Goal: Navigation & Orientation: Find specific page/section

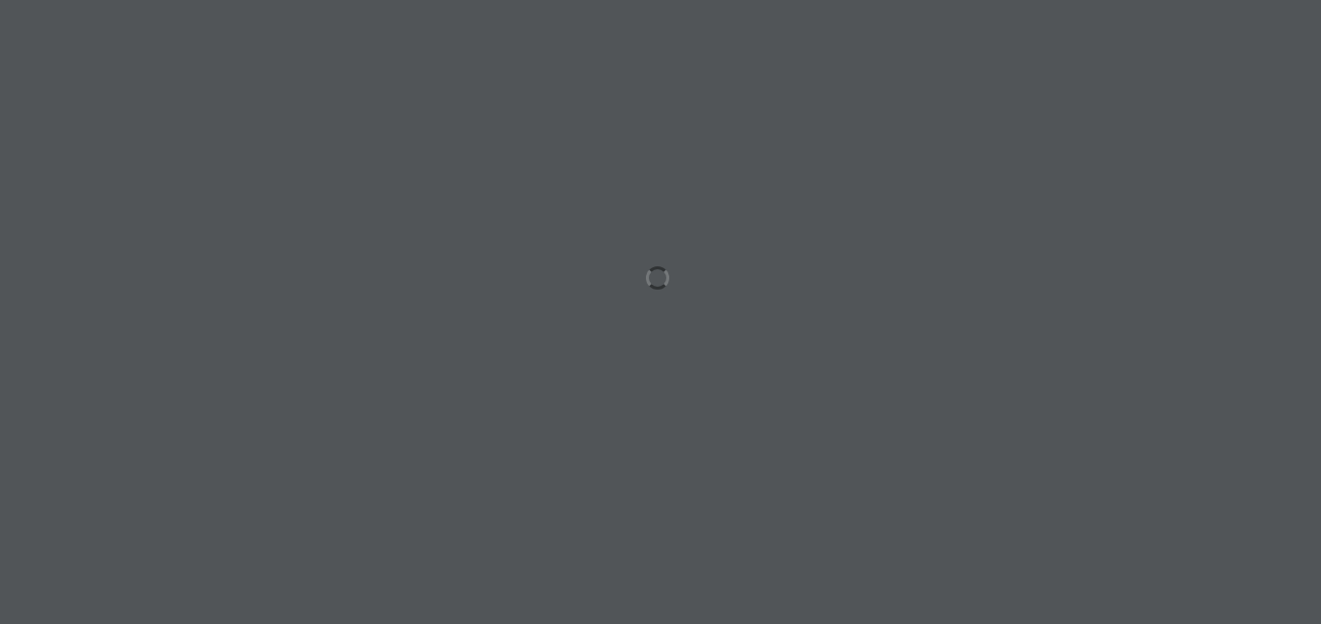
click at [1107, 69] on div at bounding box center [660, 312] width 1321 height 624
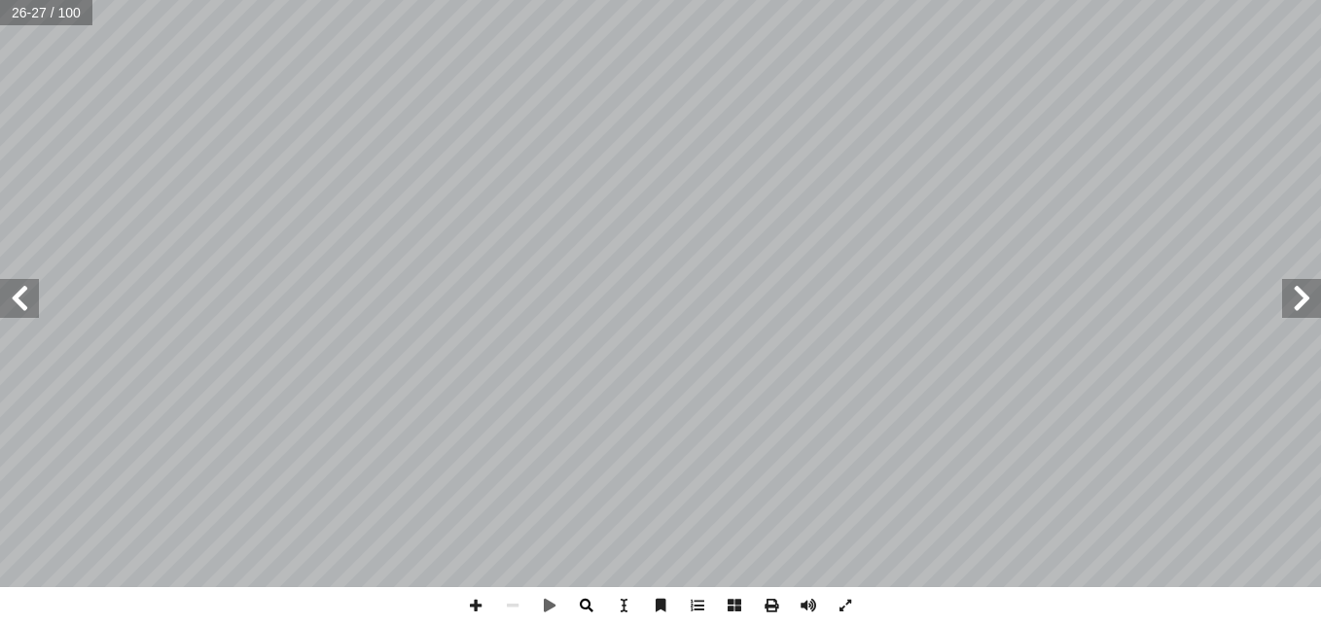
click at [593, 607] on span at bounding box center [586, 606] width 37 height 37
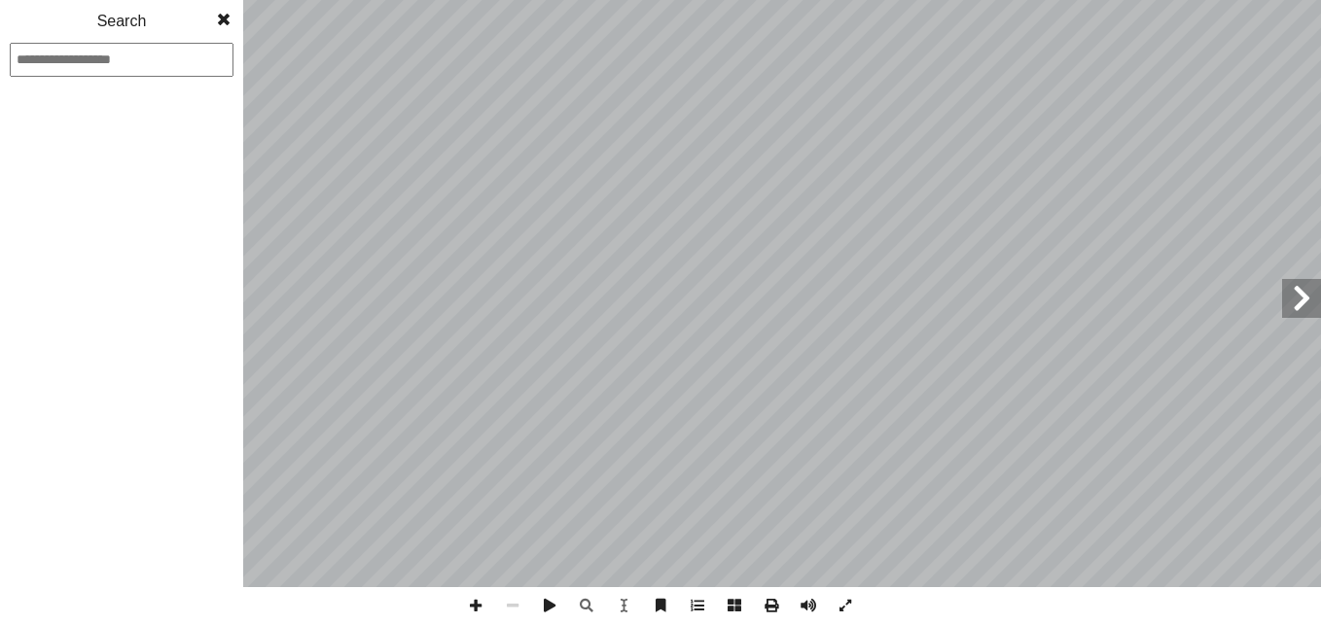
click at [221, 23] on span at bounding box center [223, 19] width 35 height 39
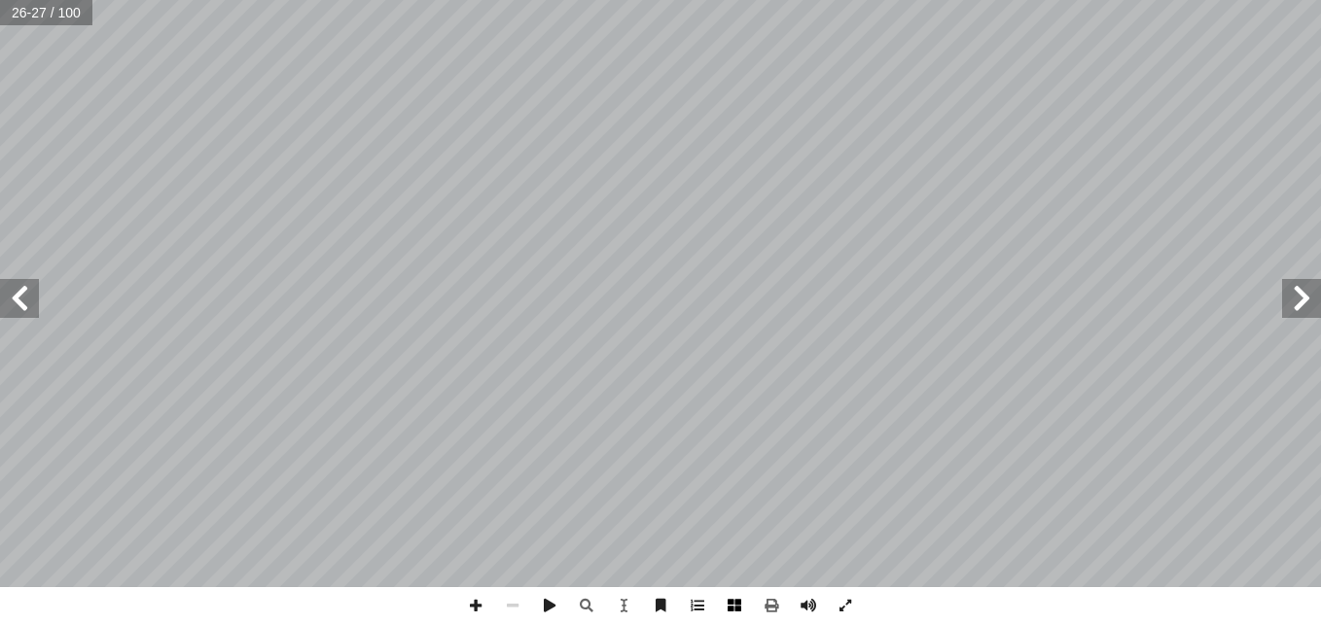
click at [744, 615] on span at bounding box center [734, 606] width 37 height 37
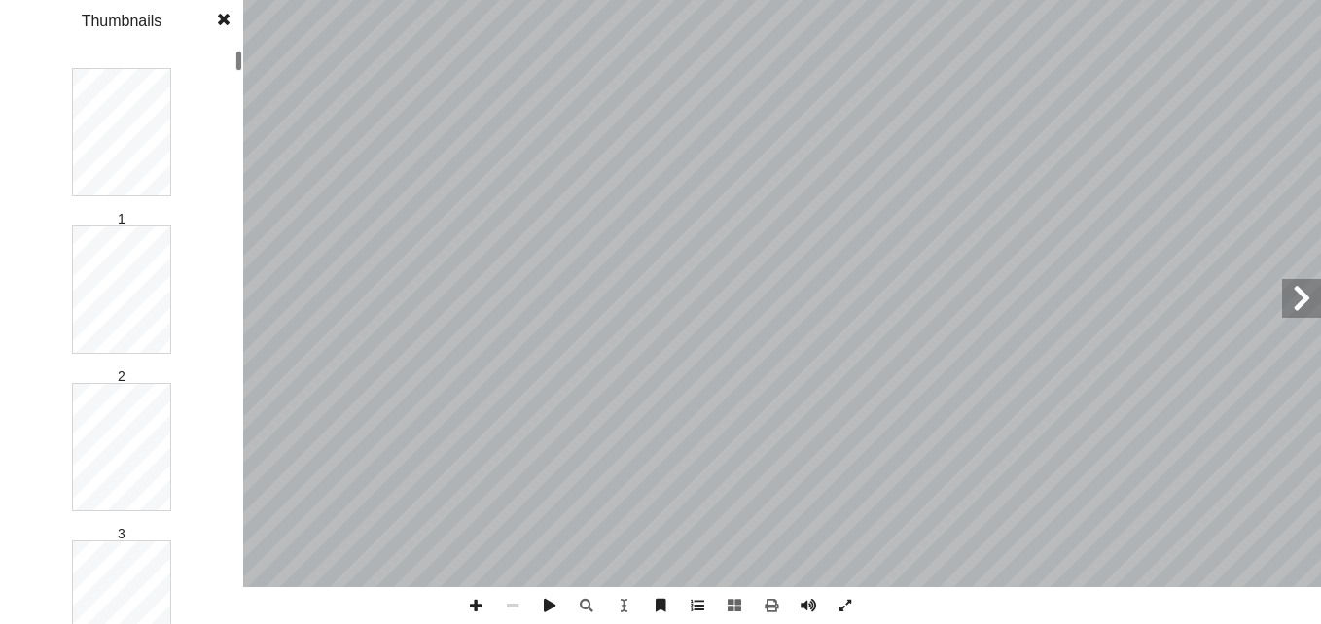
click at [222, 22] on span at bounding box center [223, 19] width 35 height 39
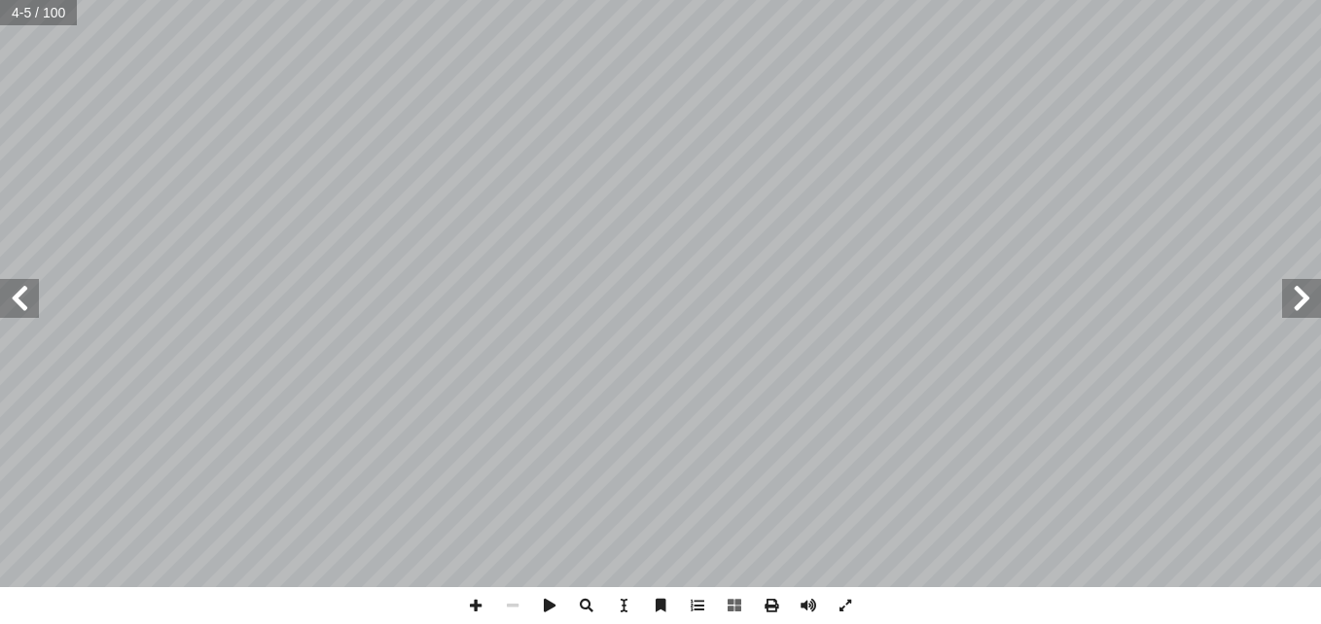
click at [1317, 312] on span at bounding box center [1301, 298] width 39 height 39
click at [1305, 290] on span at bounding box center [1301, 298] width 39 height 39
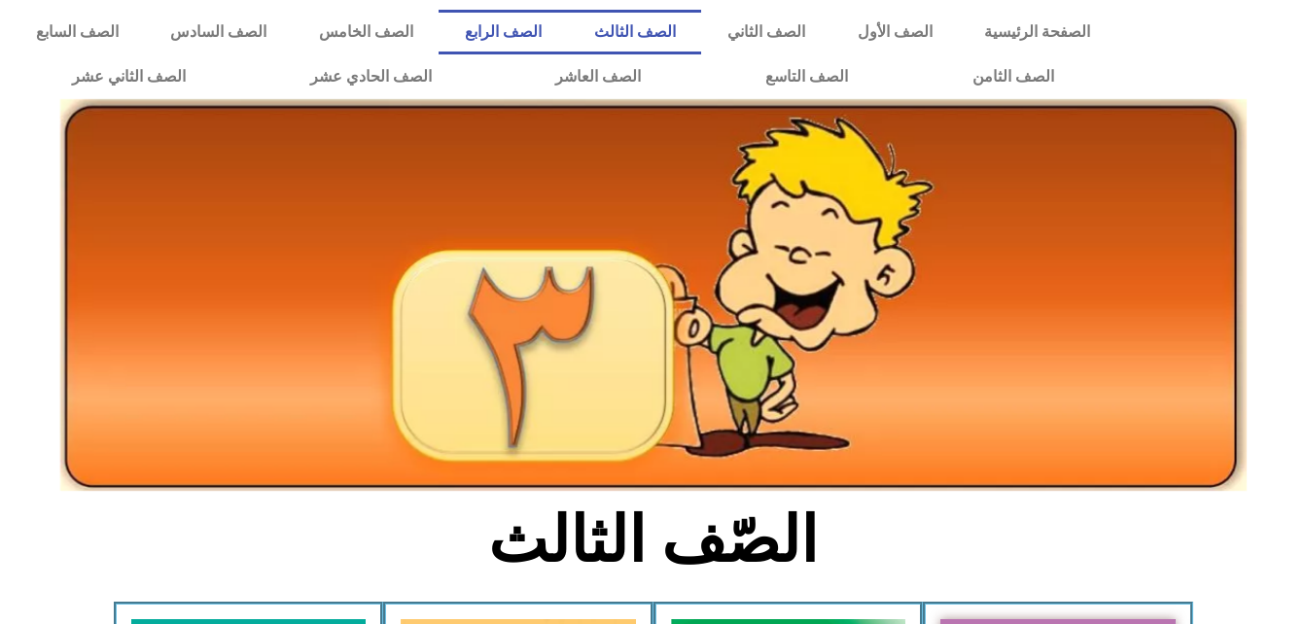
click at [567, 42] on link "الصف الرابع" at bounding box center [503, 32] width 128 height 45
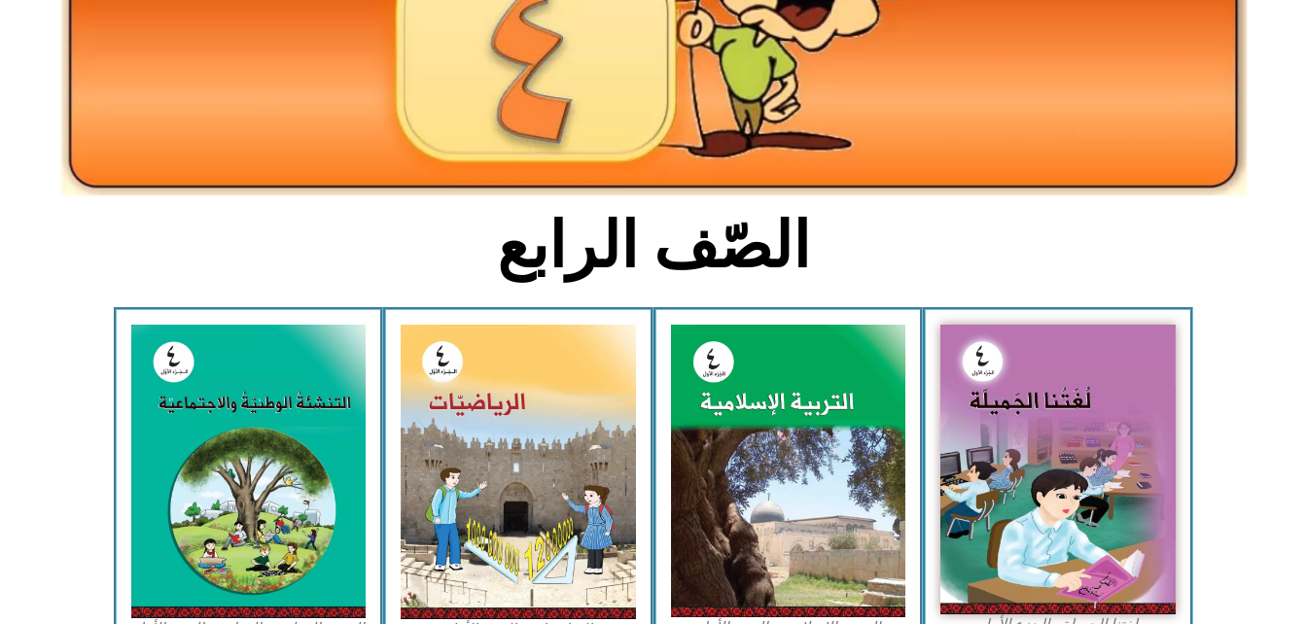
scroll to position [321, 0]
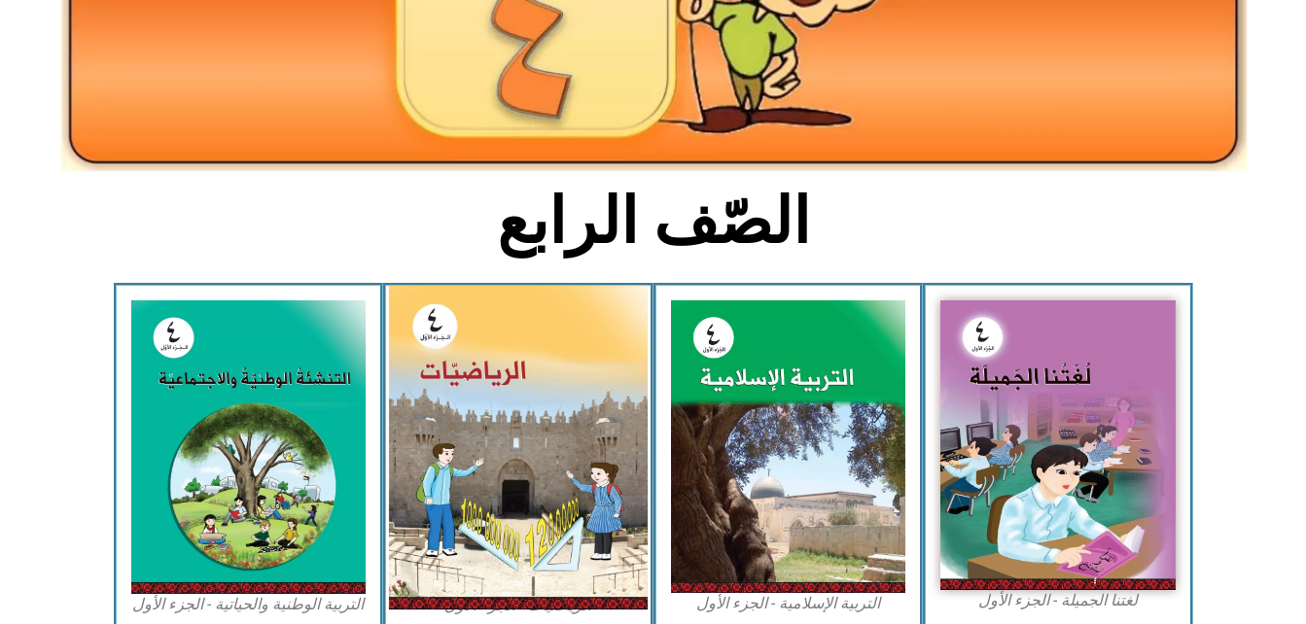
click at [586, 344] on img at bounding box center [518, 448] width 259 height 324
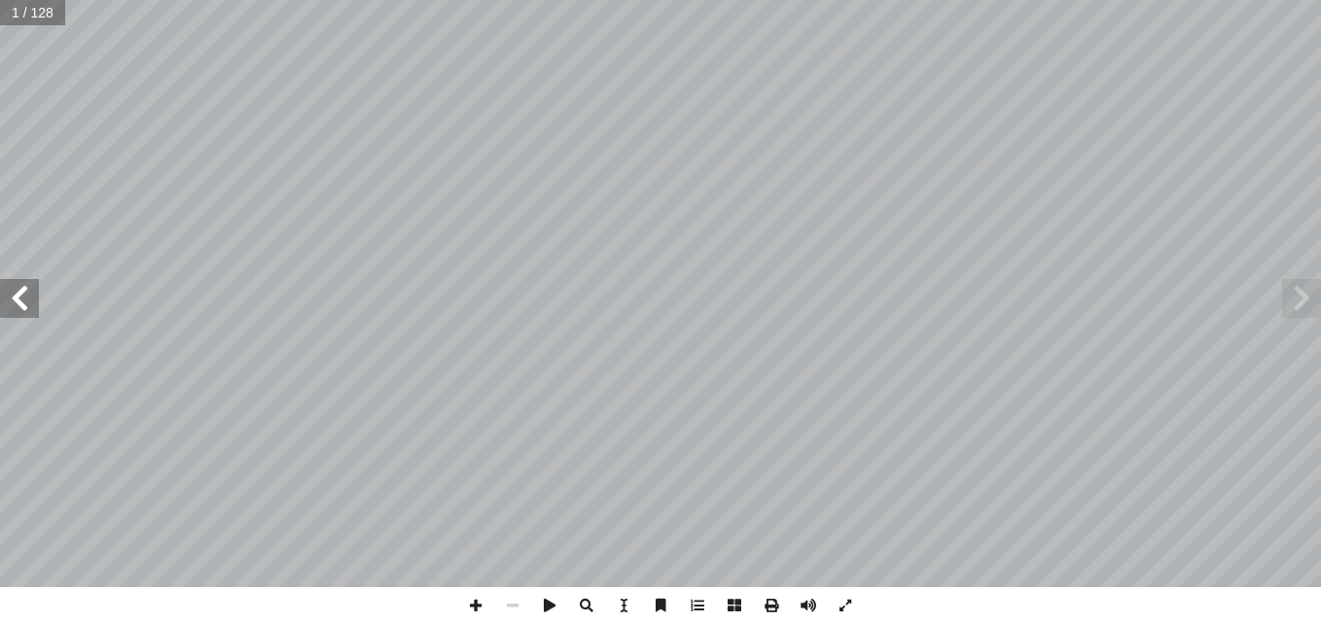
click at [33, 312] on span at bounding box center [19, 298] width 39 height 39
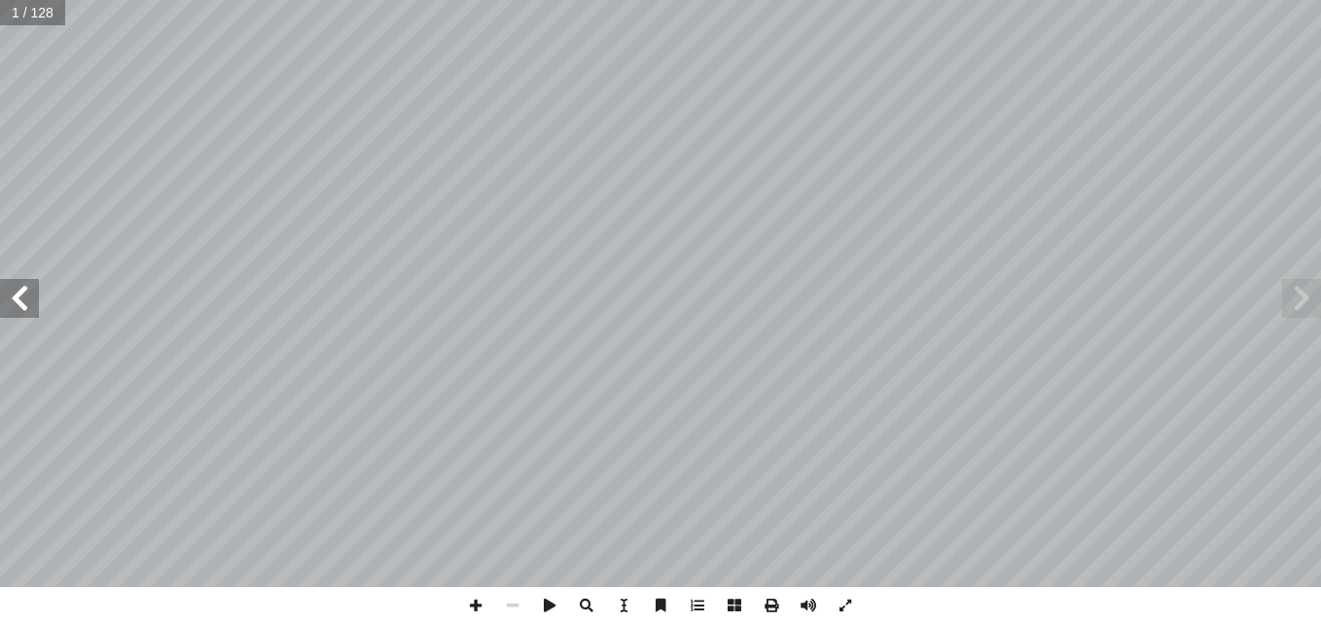
click at [33, 312] on span at bounding box center [19, 298] width 39 height 39
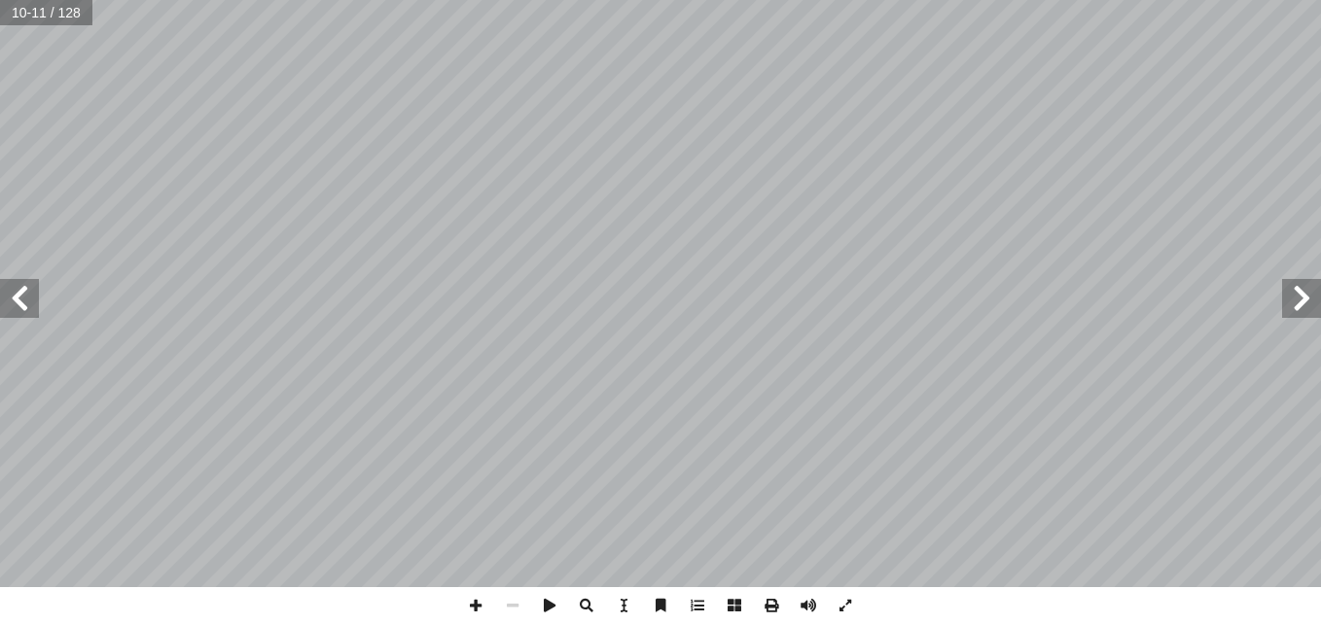
click at [33, 312] on span at bounding box center [19, 298] width 39 height 39
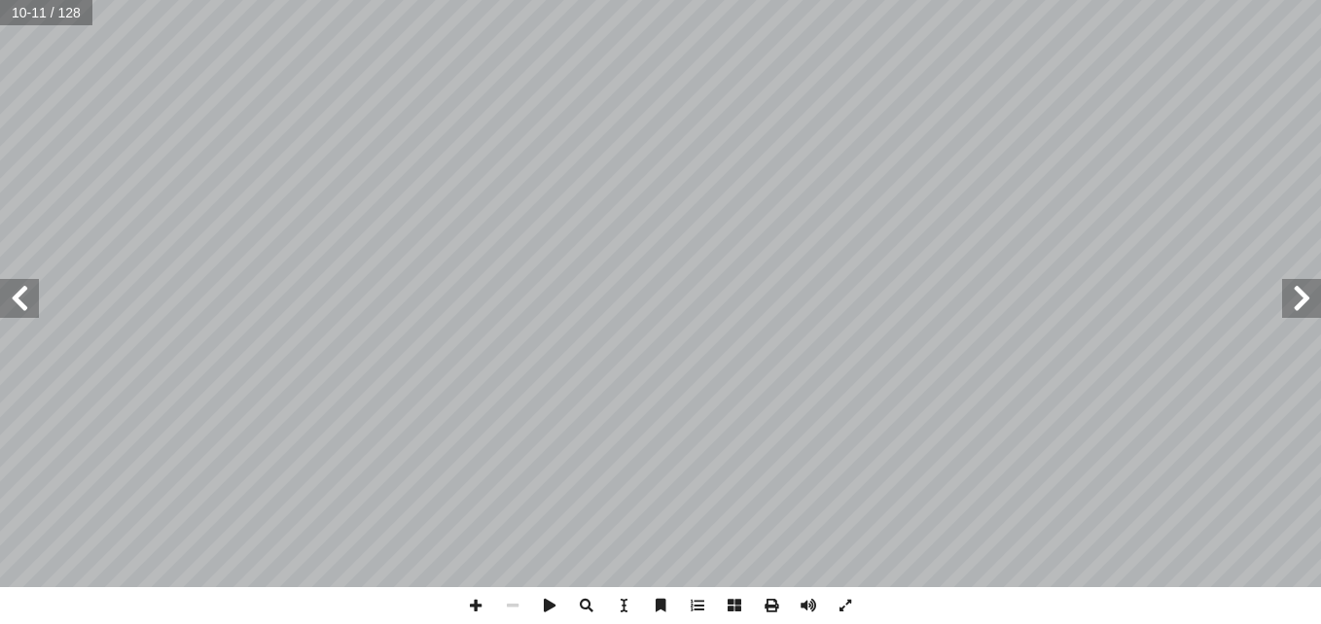
click at [33, 312] on span at bounding box center [19, 298] width 39 height 39
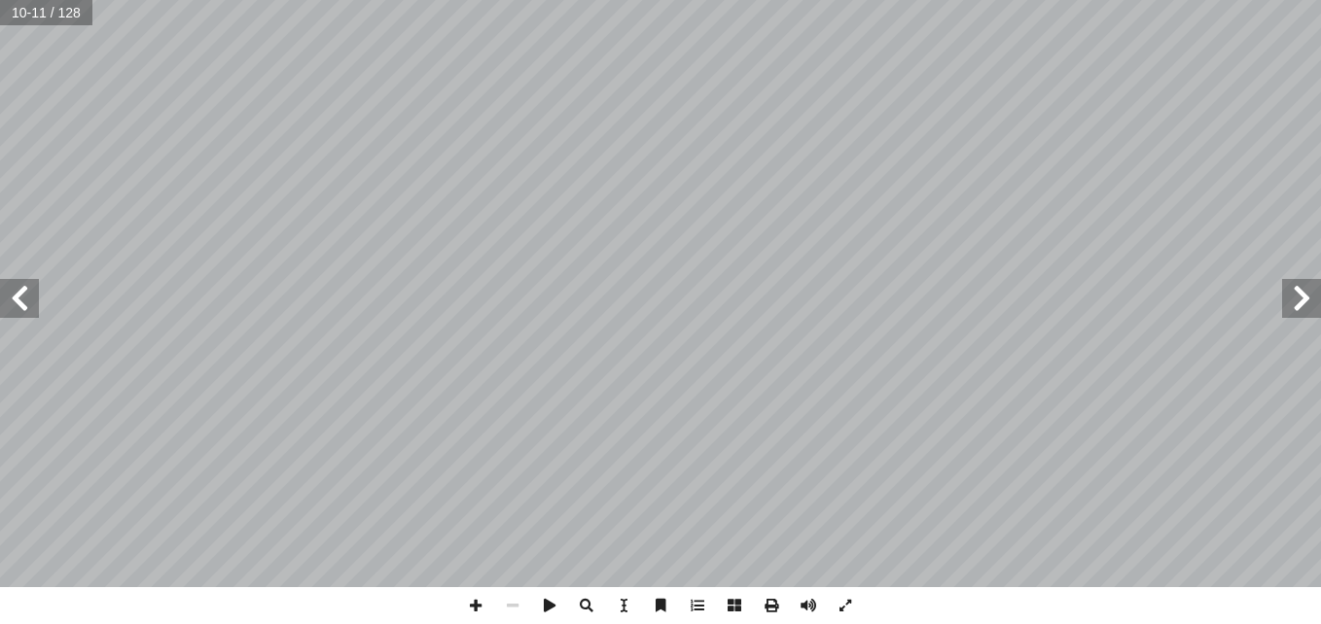
click at [33, 312] on span at bounding box center [19, 298] width 39 height 39
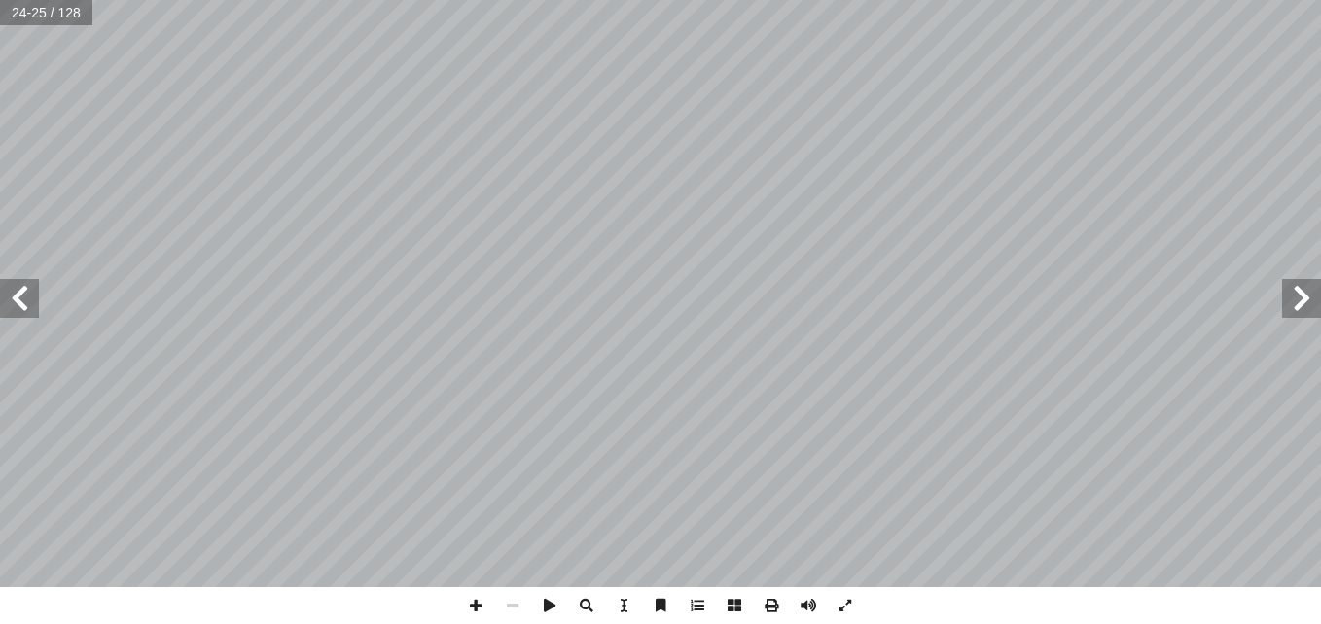
click at [1294, 289] on span at bounding box center [1301, 298] width 39 height 39
click at [37, 297] on span at bounding box center [19, 298] width 39 height 39
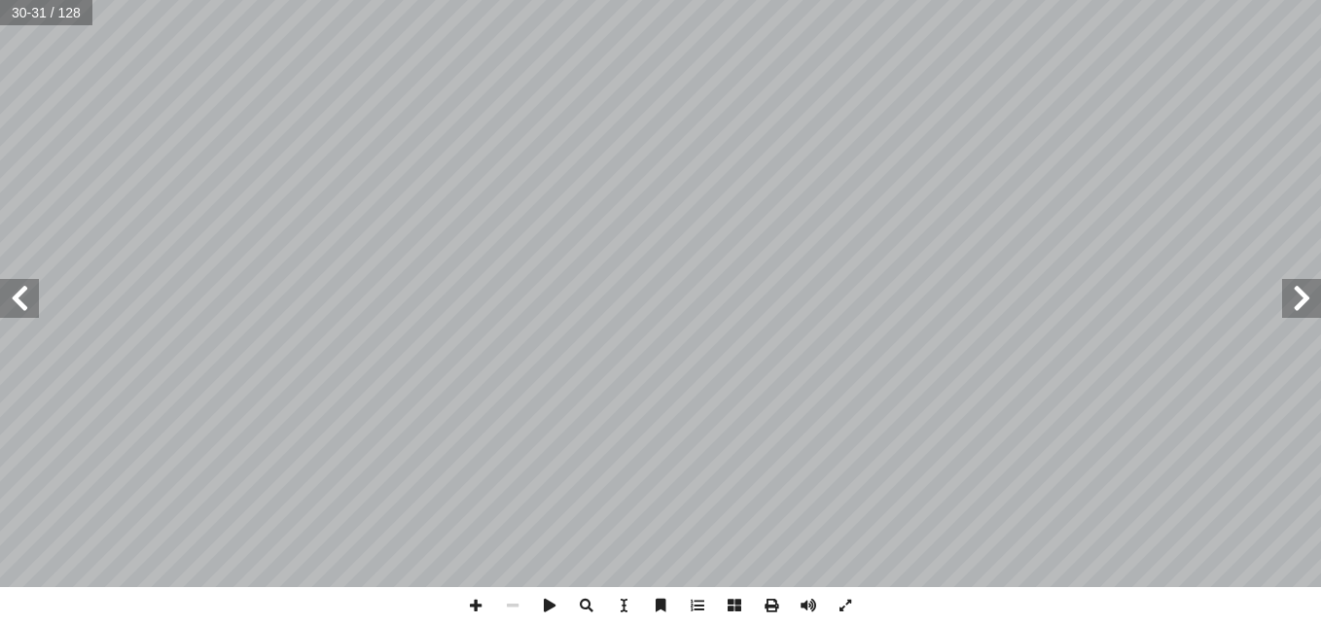
click at [1295, 281] on span at bounding box center [1301, 298] width 39 height 39
click at [31, 301] on span at bounding box center [19, 298] width 39 height 39
click at [33, 316] on span at bounding box center [19, 298] width 39 height 39
